Goal: Transaction & Acquisition: Purchase product/service

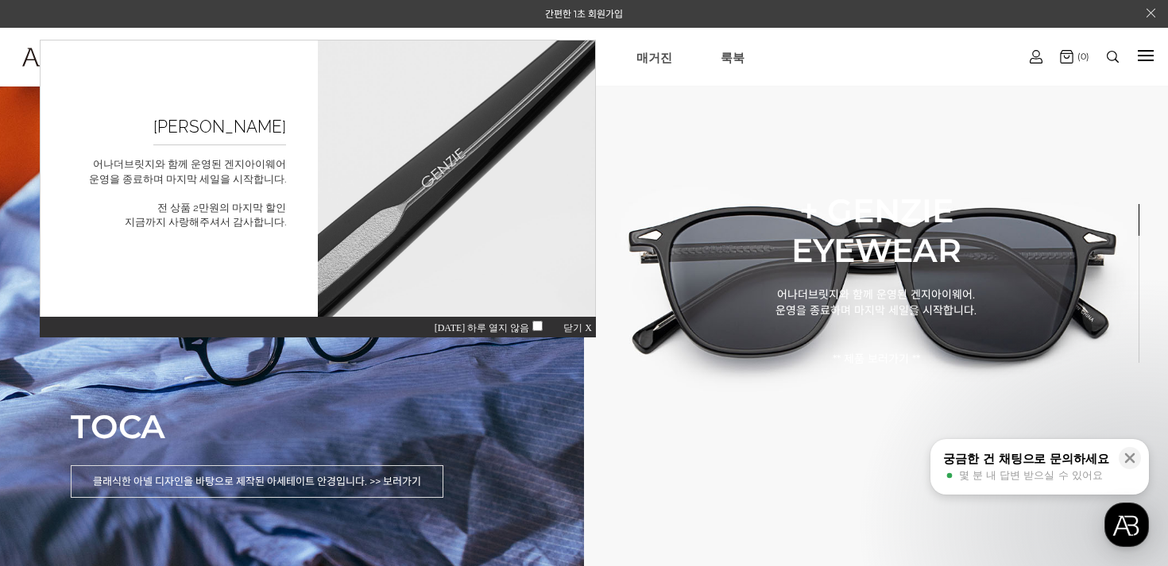
click at [577, 328] on span "닫기 X" at bounding box center [577, 327] width 29 height 11
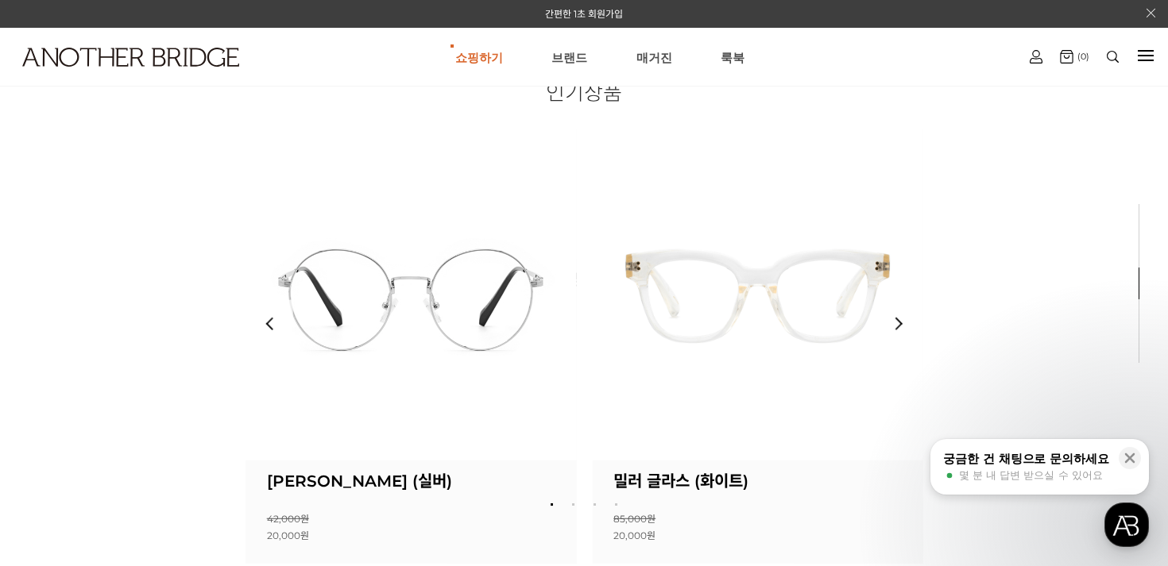
click at [409, 329] on div "인기상품 상품명 : 메스 글라스 (투명) 소비자가 : 69,000원 할인판매가 : 20,000원 0 명이 좋아합니다. 0" at bounding box center [584, 317] width 678 height 493
click at [409, 329] on img at bounding box center [410, 294] width 331 height 331
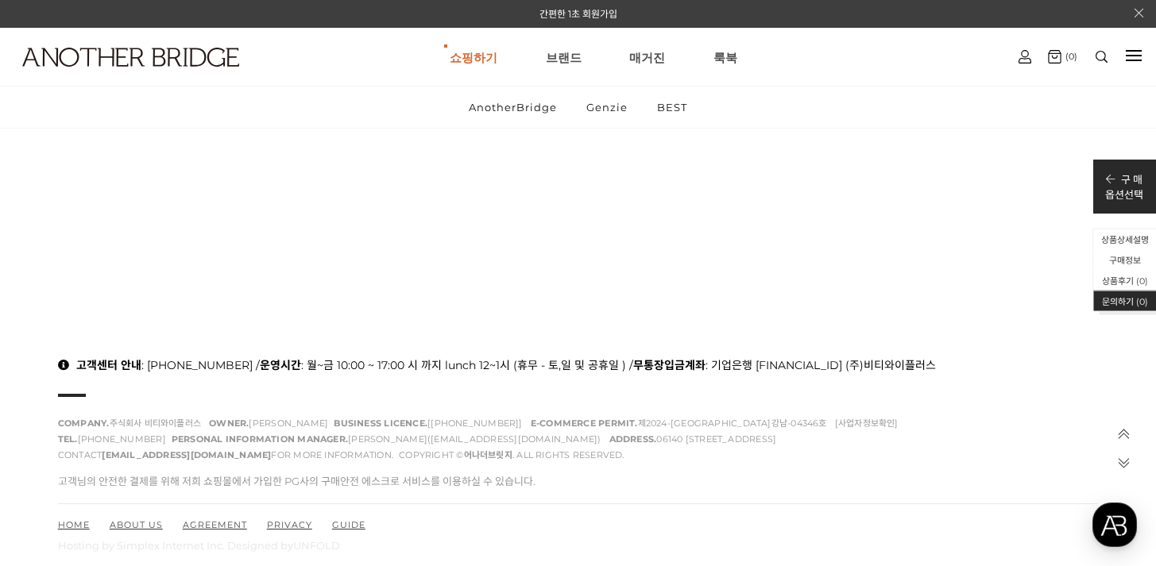
scroll to position [16634, 0]
click at [222, 454] on link "[EMAIL_ADDRESS][DOMAIN_NAME]" at bounding box center [186, 456] width 169 height 11
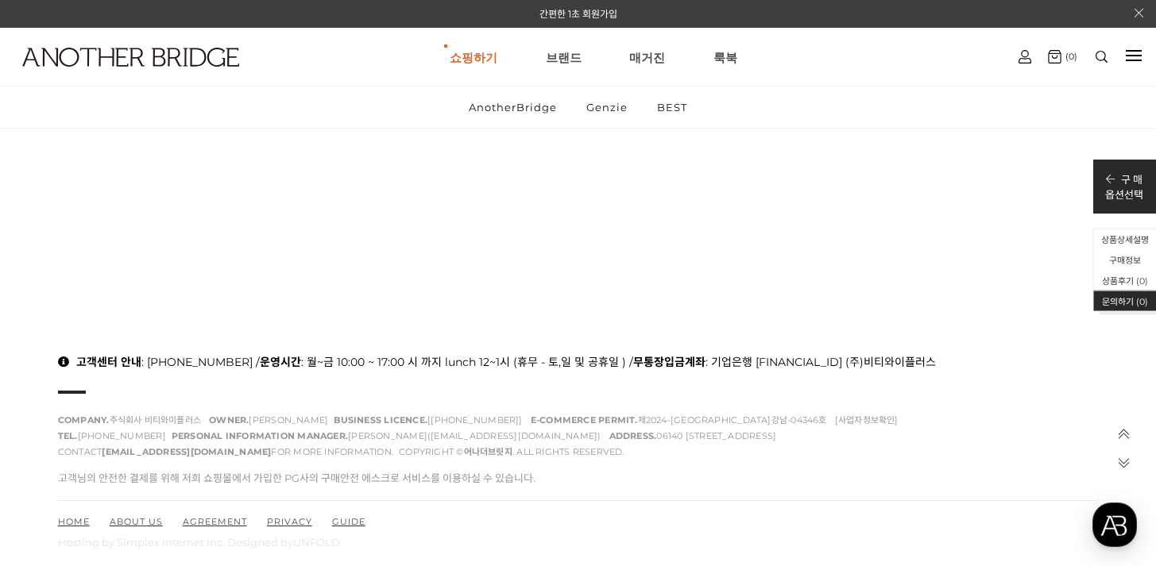
scroll to position [16640, 0]
